Goal: Information Seeking & Learning: Learn about a topic

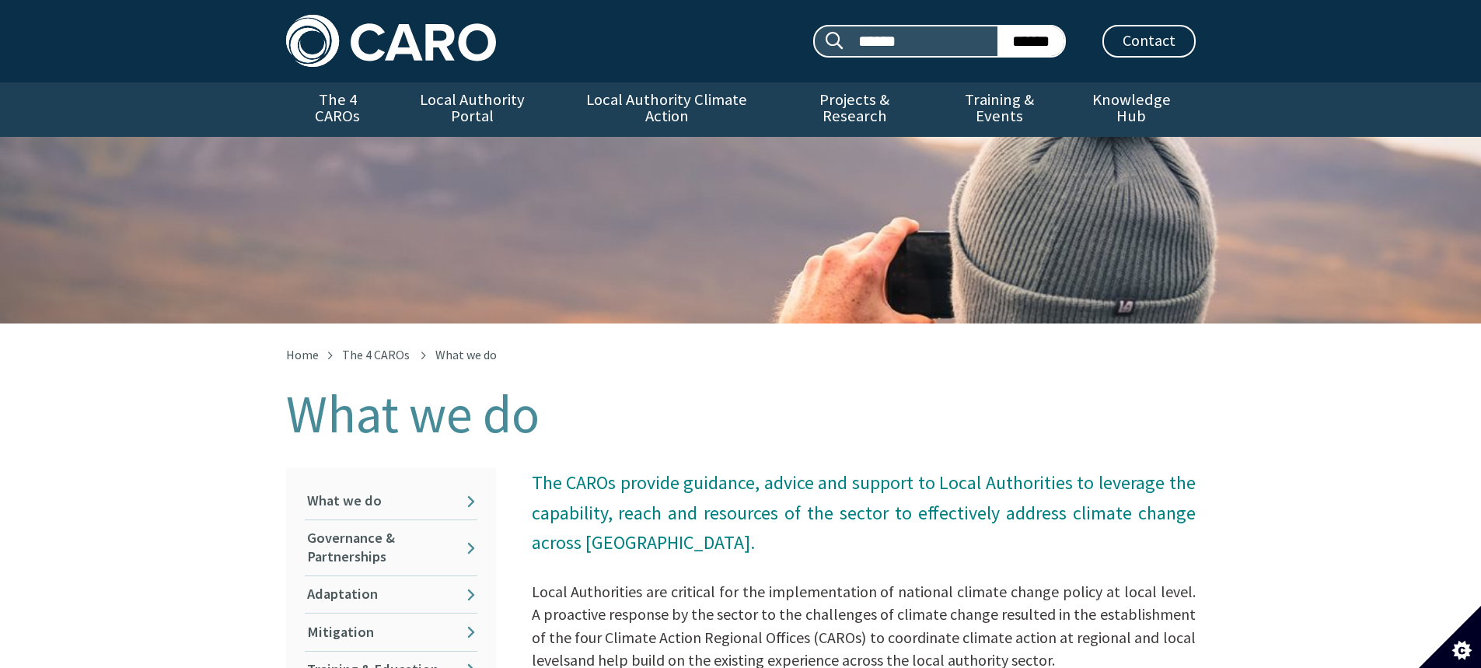
scroll to position [358, 0]
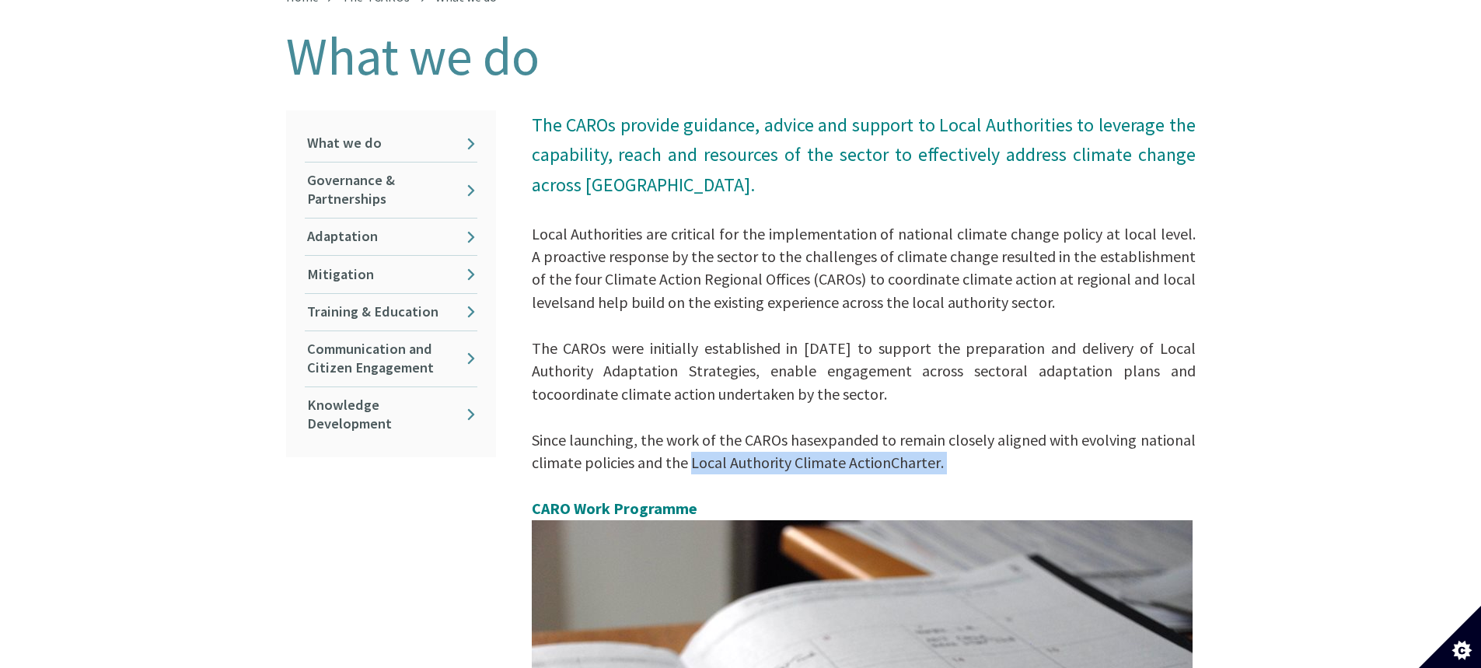
drag, startPoint x: 690, startPoint y: 451, endPoint x: 931, endPoint y: 468, distance: 241.6
click at [931, 468] on p "The CAROs provide guidance, advice and support to Local Authorities to leverage…" at bounding box center [864, 548] width 664 height 877
copy span "Local Authority Climate Action Charter."
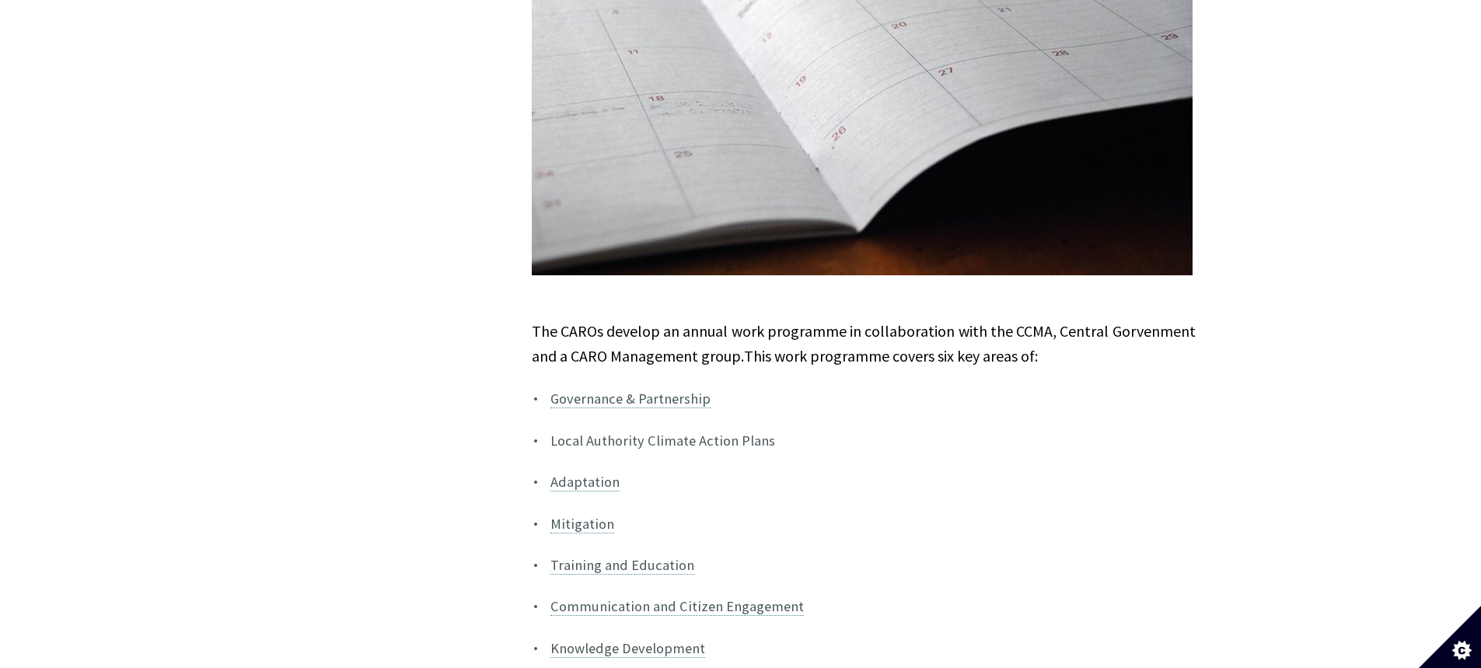
scroll to position [1057, 0]
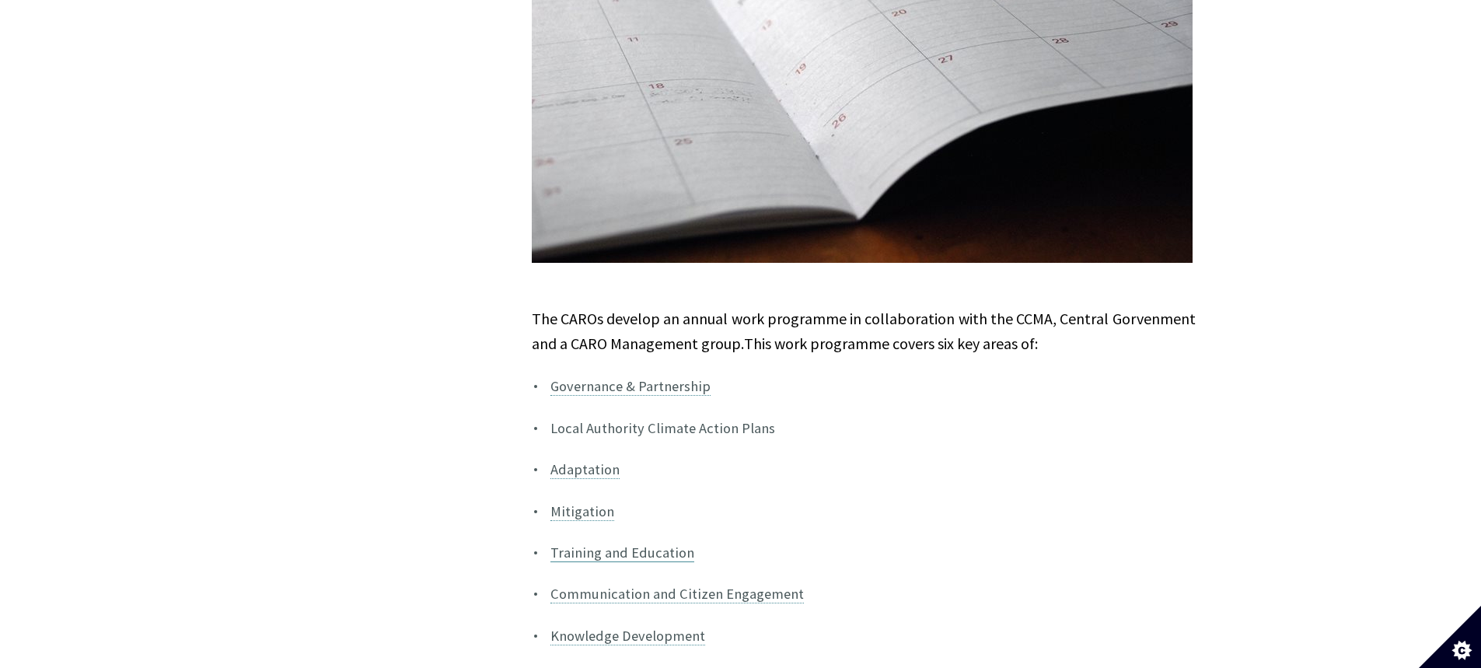
click at [646, 543] on link "Training and Education" at bounding box center [622, 552] width 144 height 19
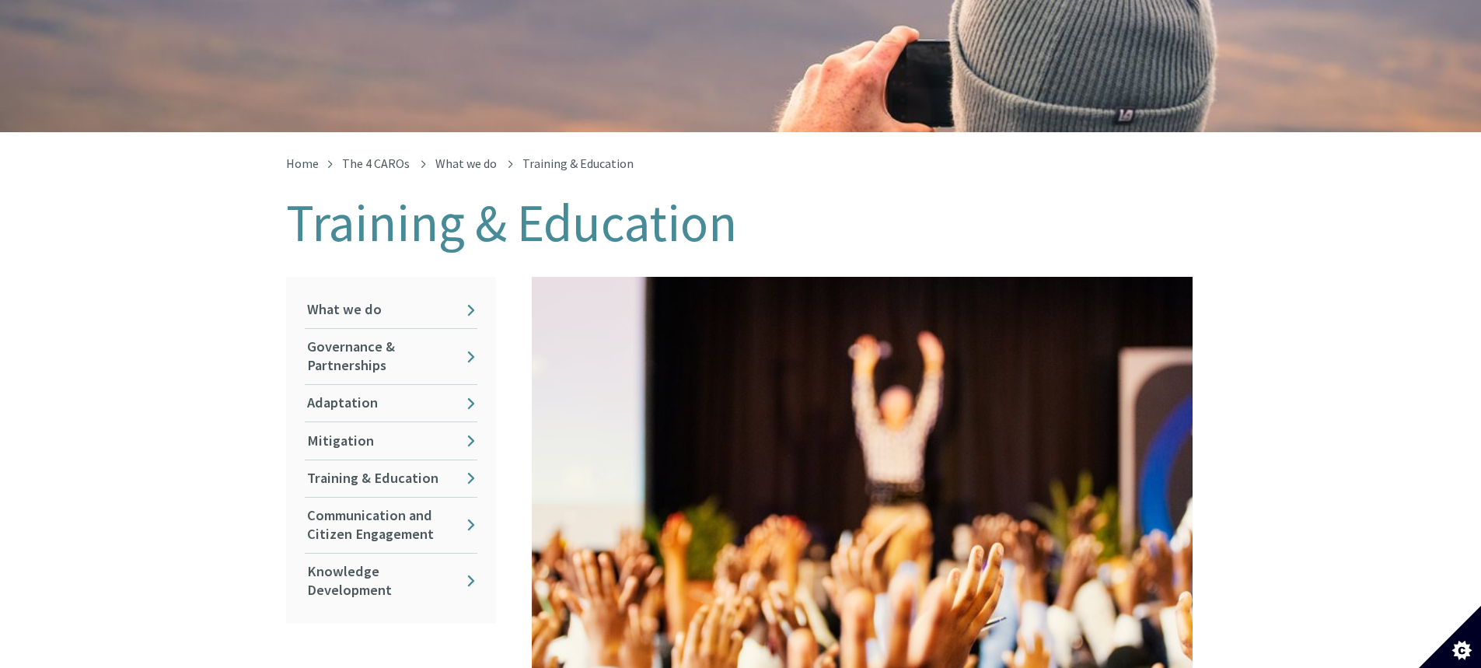
scroll to position [466, 0]
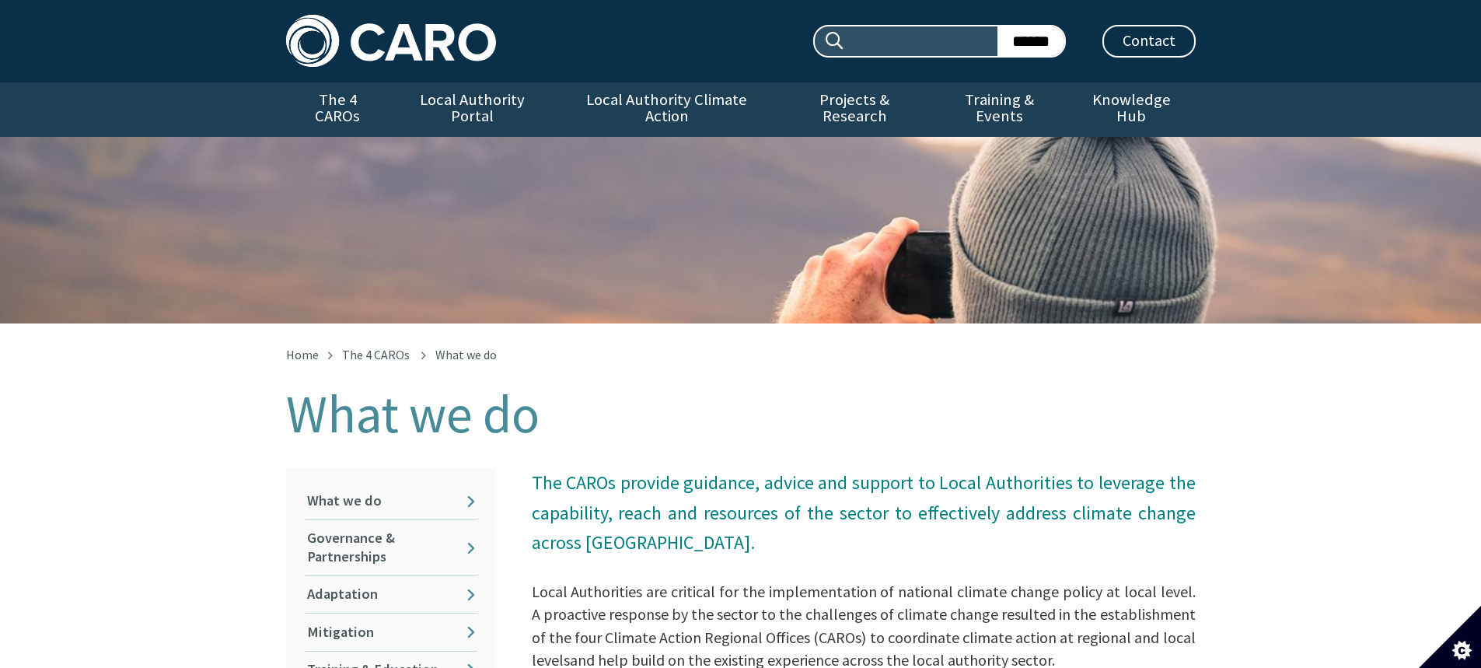
scroll to position [1070, 0]
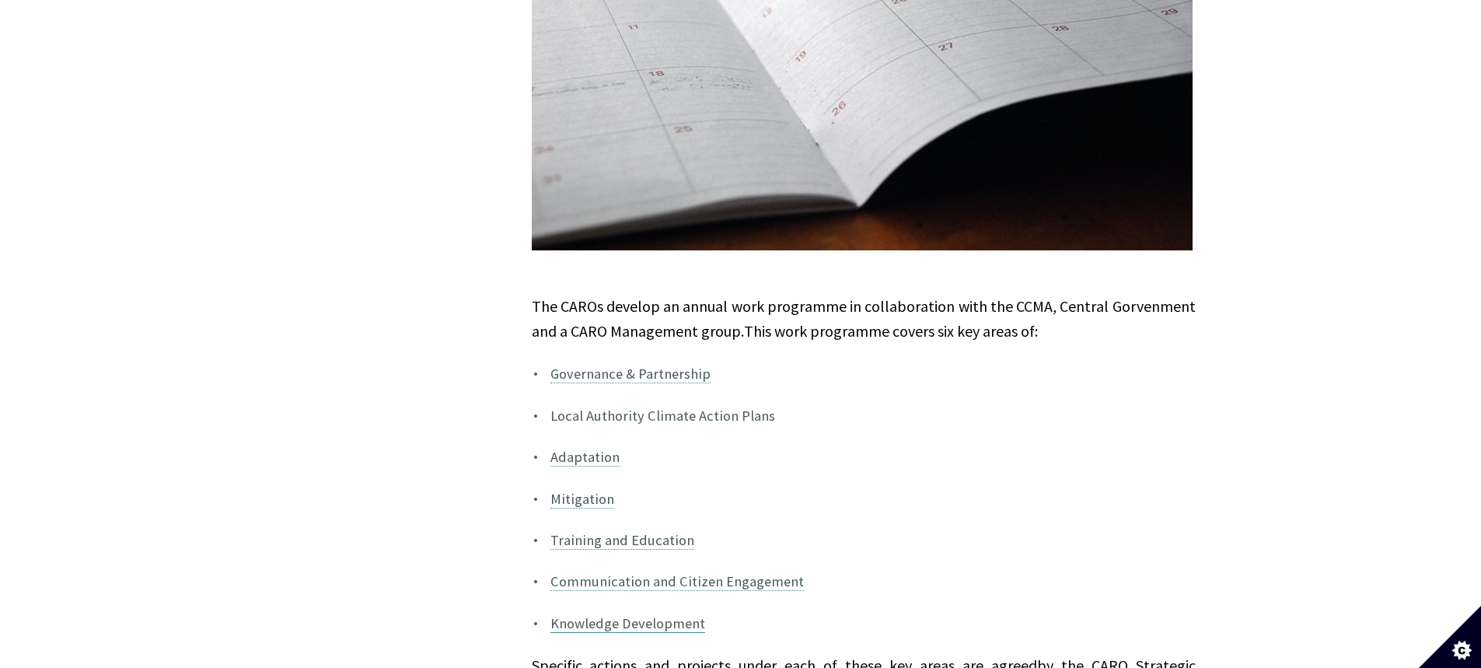
click at [634, 614] on link "Knowledge Development" at bounding box center [627, 623] width 155 height 19
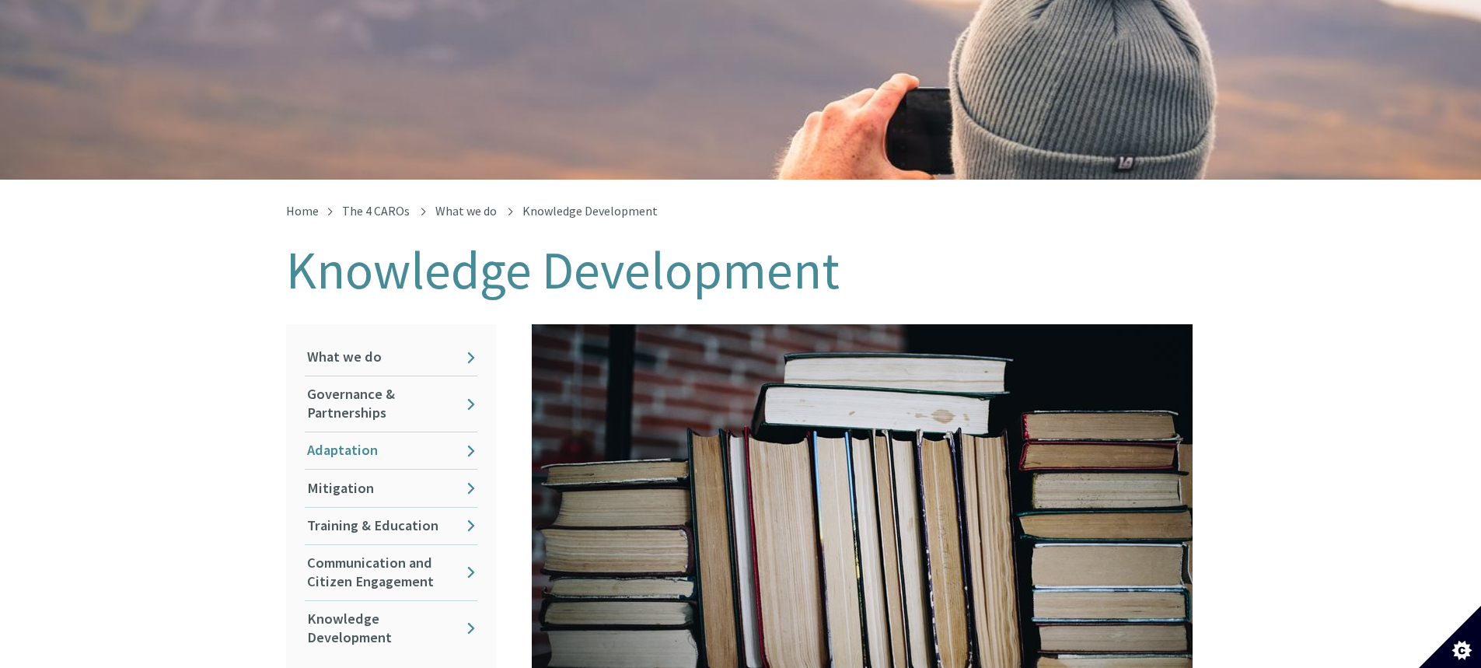
scroll to position [311, 0]
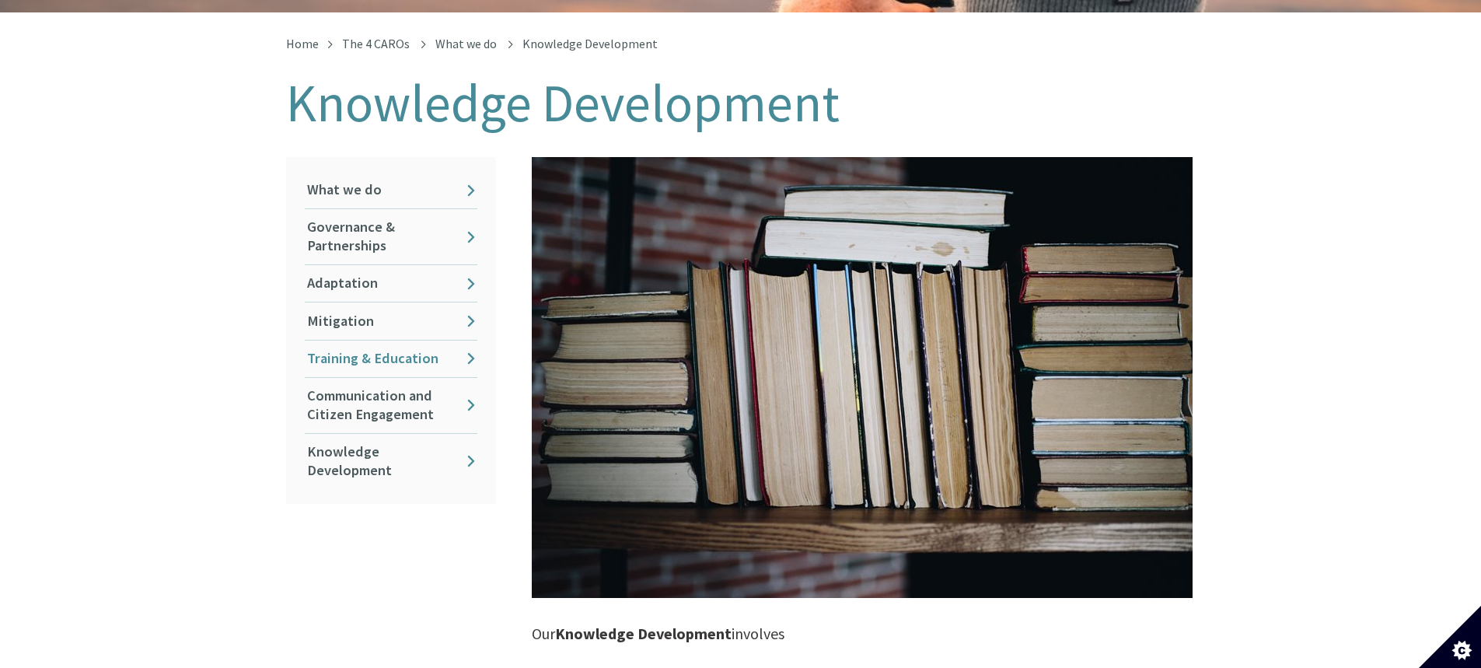
click at [373, 341] on link "Training & Education" at bounding box center [391, 359] width 173 height 37
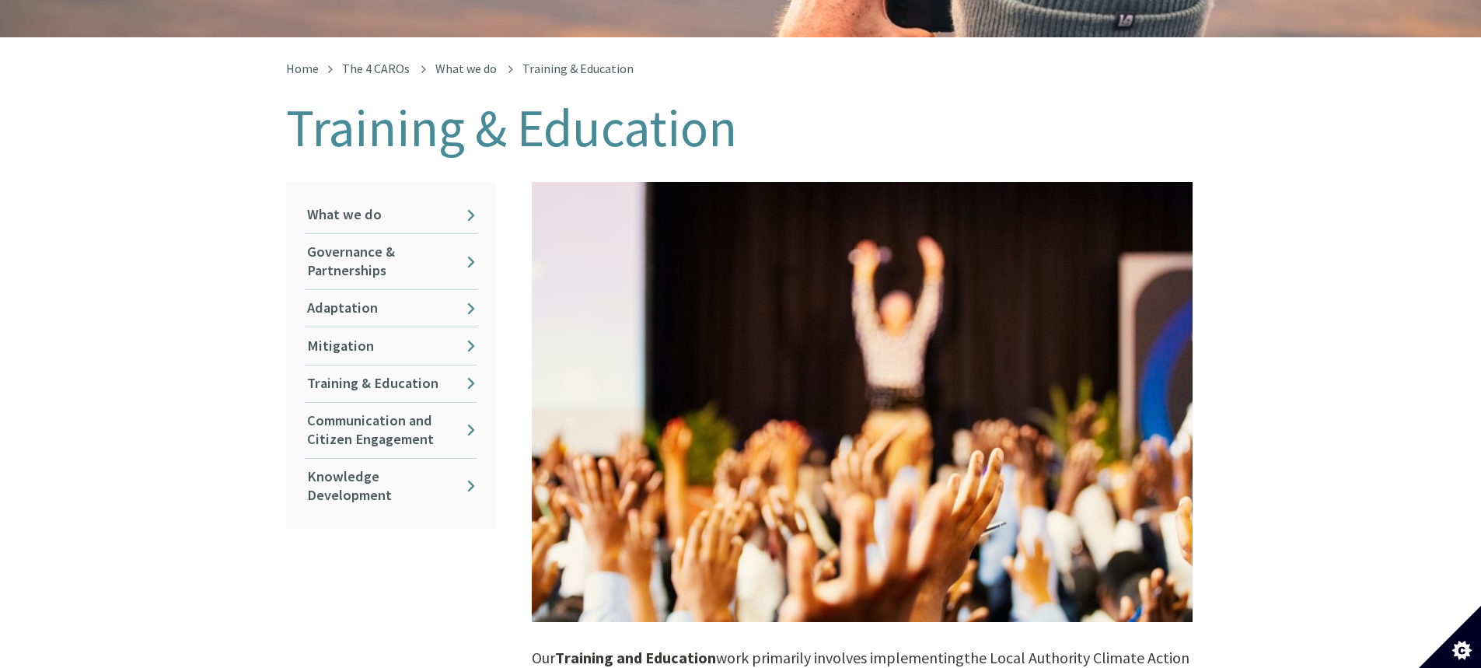
scroll to position [622, 0]
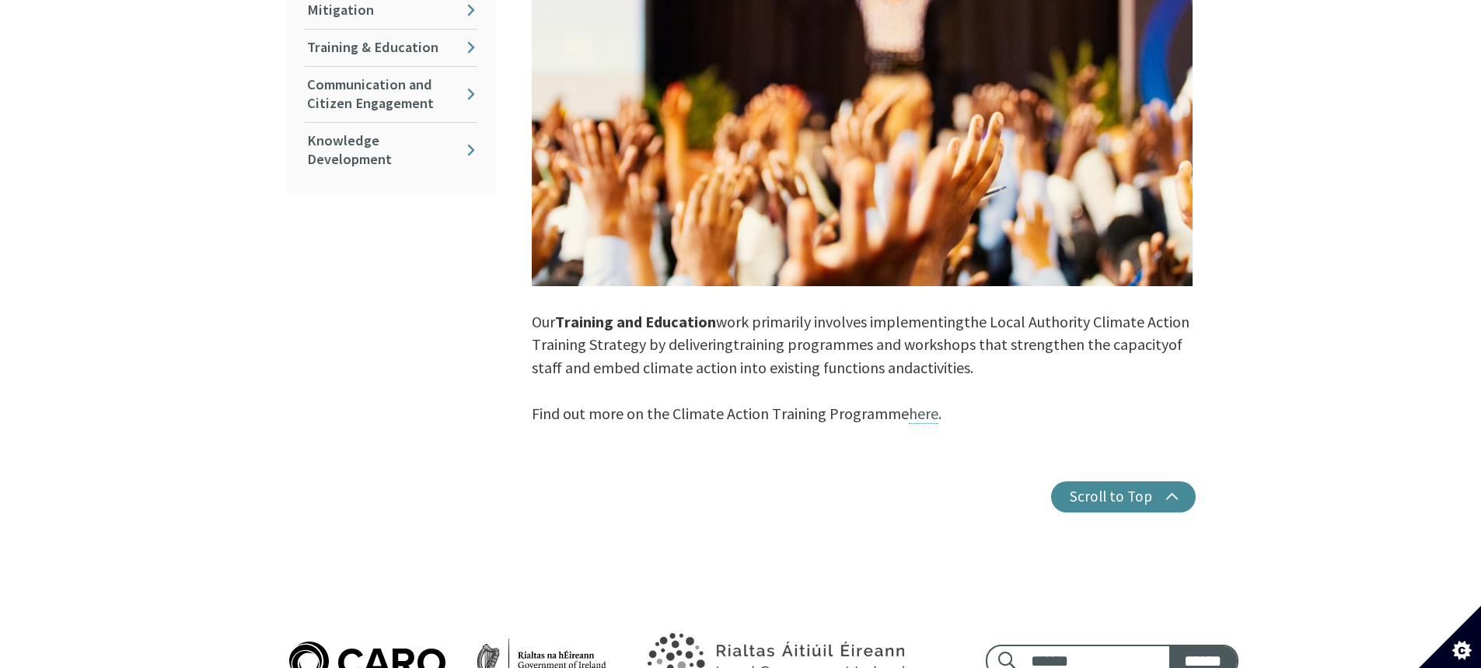
drag, startPoint x: 923, startPoint y: 400, endPoint x: 917, endPoint y: 409, distance: 11.2
click at [923, 404] on link "here" at bounding box center [924, 414] width 30 height 20
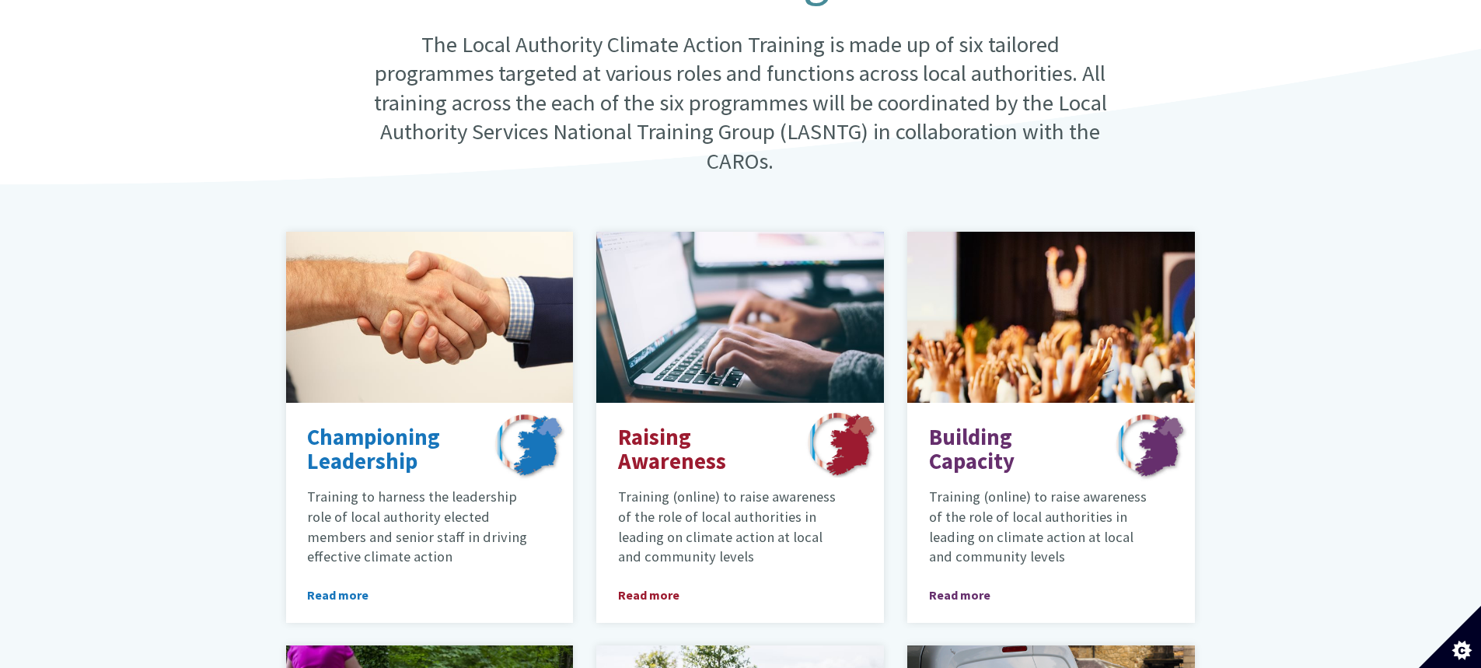
scroll to position [320, 0]
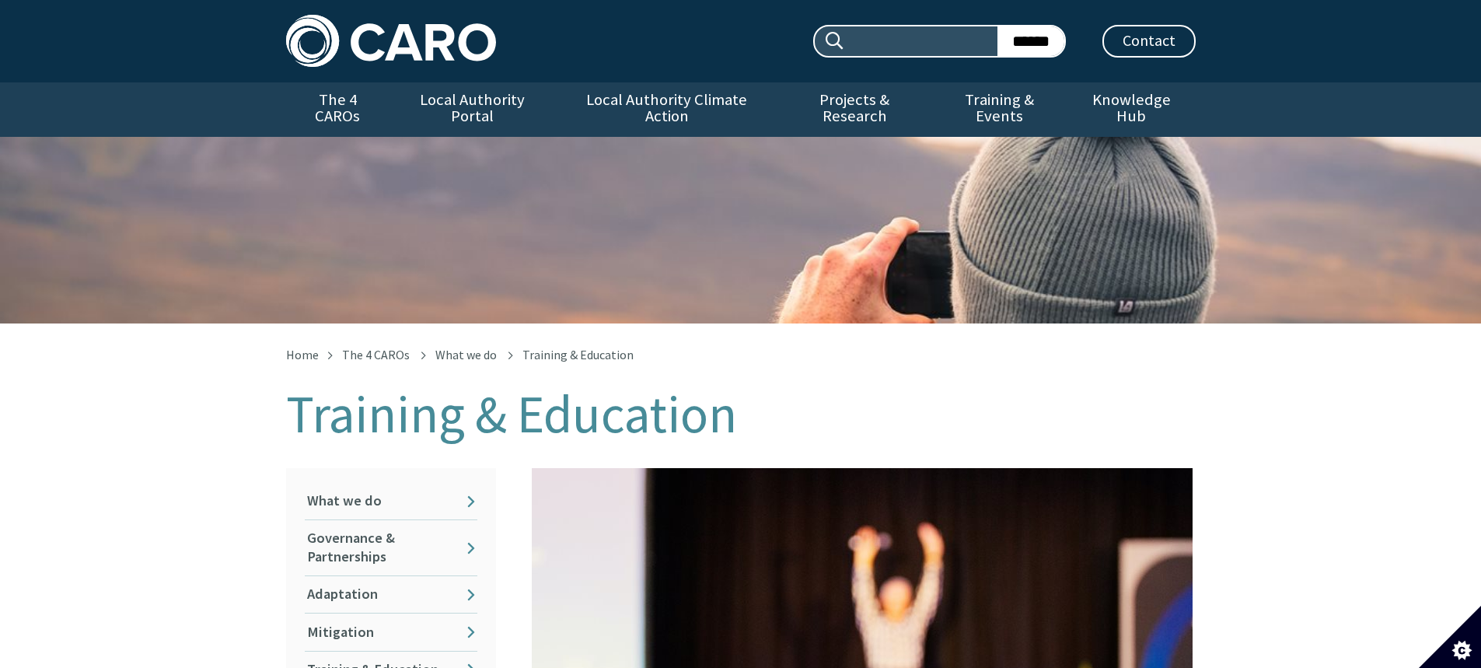
scroll to position [626, 0]
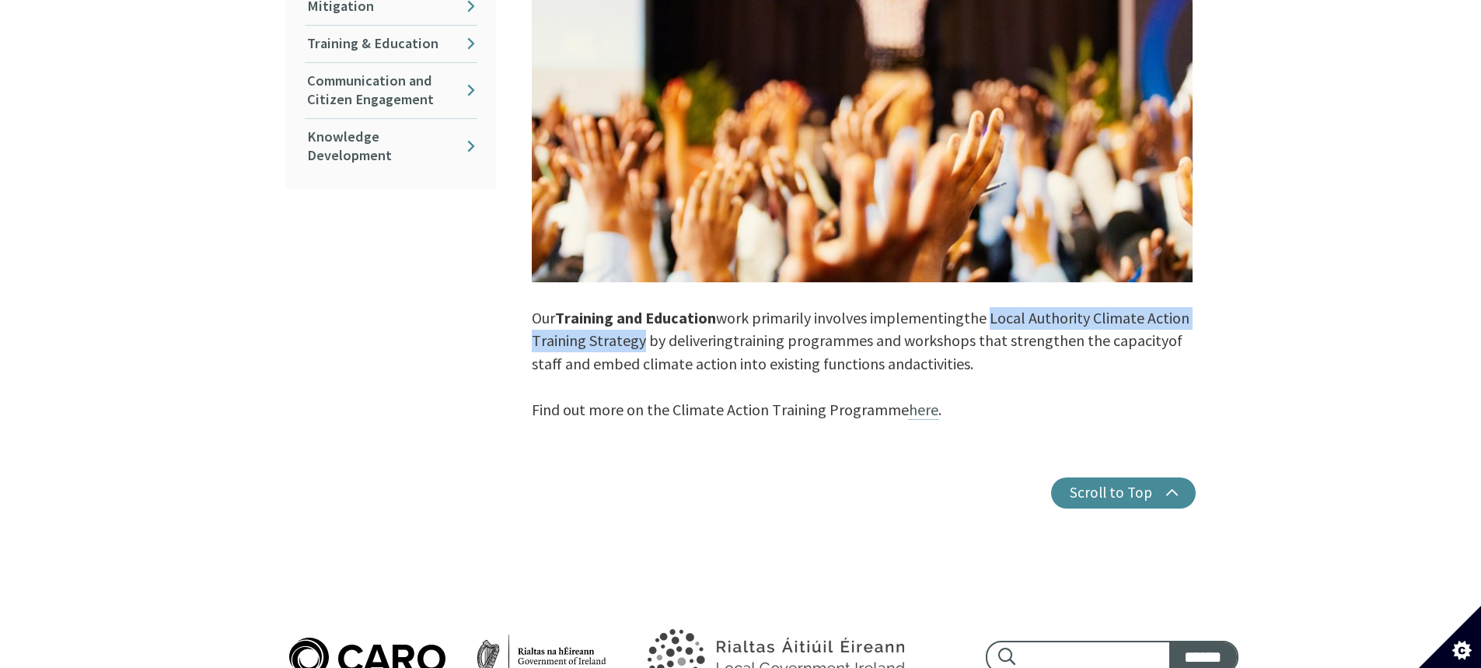
drag, startPoint x: 996, startPoint y: 302, endPoint x: 644, endPoint y: 334, distance: 353.6
click at [644, 334] on p "Our Training and Education work primarily involves implementing the Local Autho…" at bounding box center [864, 131] width 664 height 579
copy span "Local Authority Climate Action Training Strategy"
